Goal: Navigation & Orientation: Find specific page/section

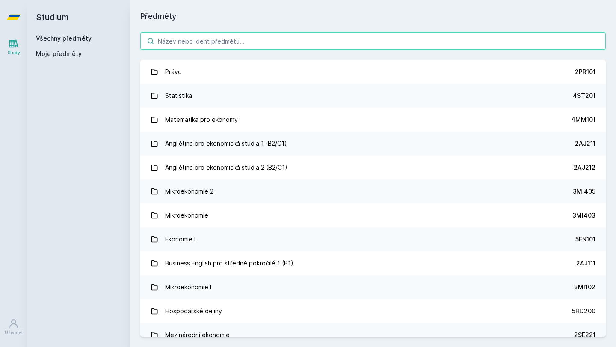
click at [188, 43] on input "search" at bounding box center [372, 41] width 465 height 17
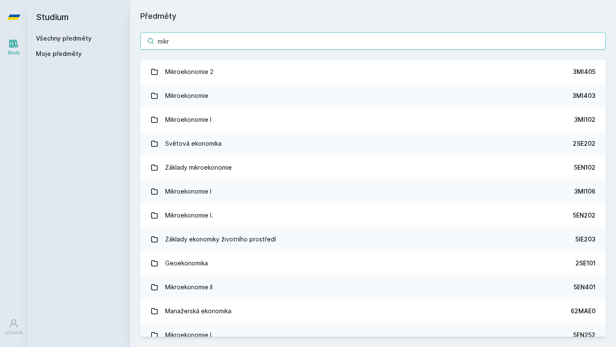
type input "mikro"
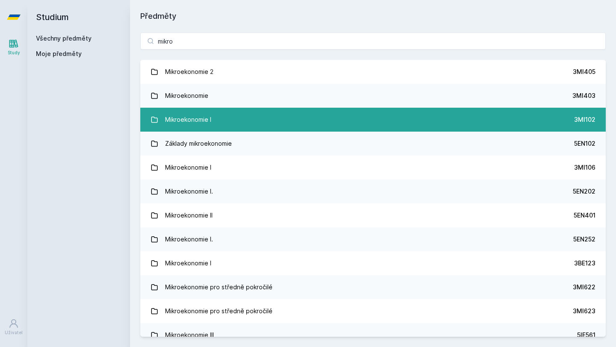
click at [224, 113] on link "Mikroekonomie I 3MI102" at bounding box center [372, 120] width 465 height 24
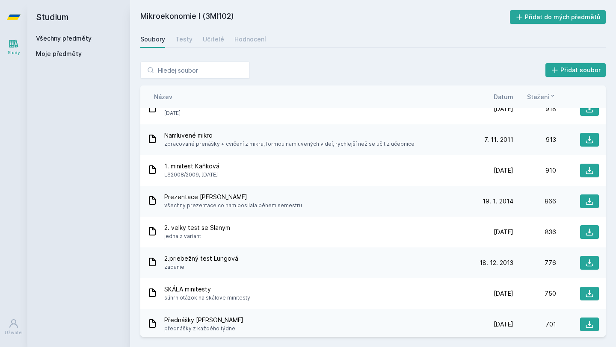
scroll to position [1186, 0]
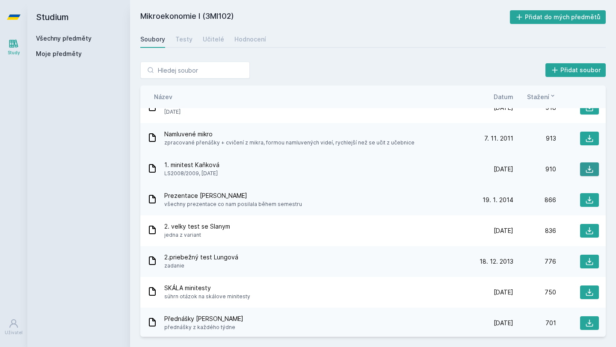
click at [588, 167] on icon at bounding box center [589, 169] width 9 height 9
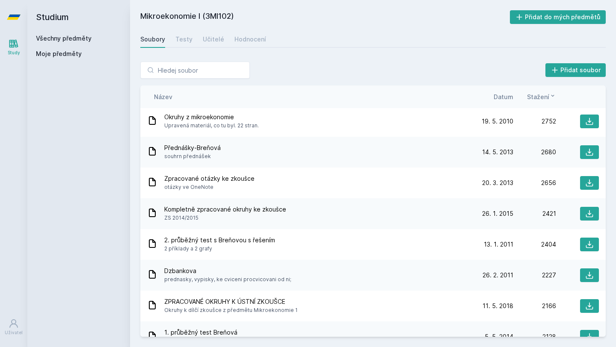
scroll to position [0, 0]
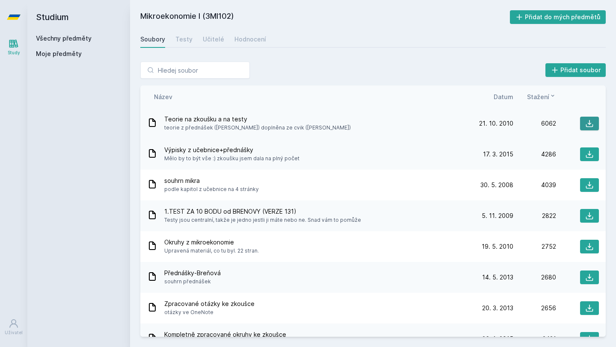
click at [591, 125] on icon at bounding box center [589, 123] width 9 height 9
click at [591, 184] on icon at bounding box center [589, 185] width 9 height 9
